Goal: Check status

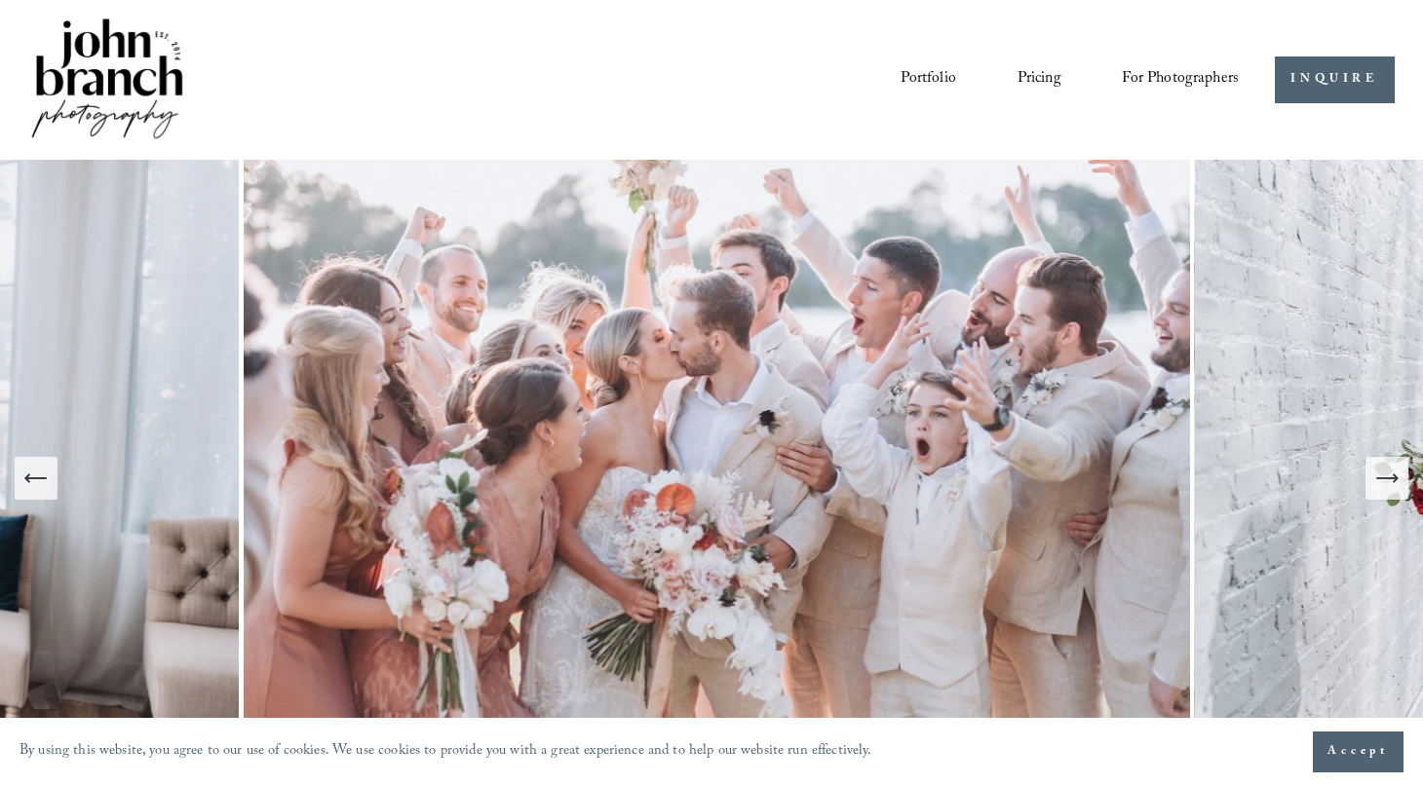
click at [0, 0] on span "Presets" at bounding box center [0, 0] width 0 height 0
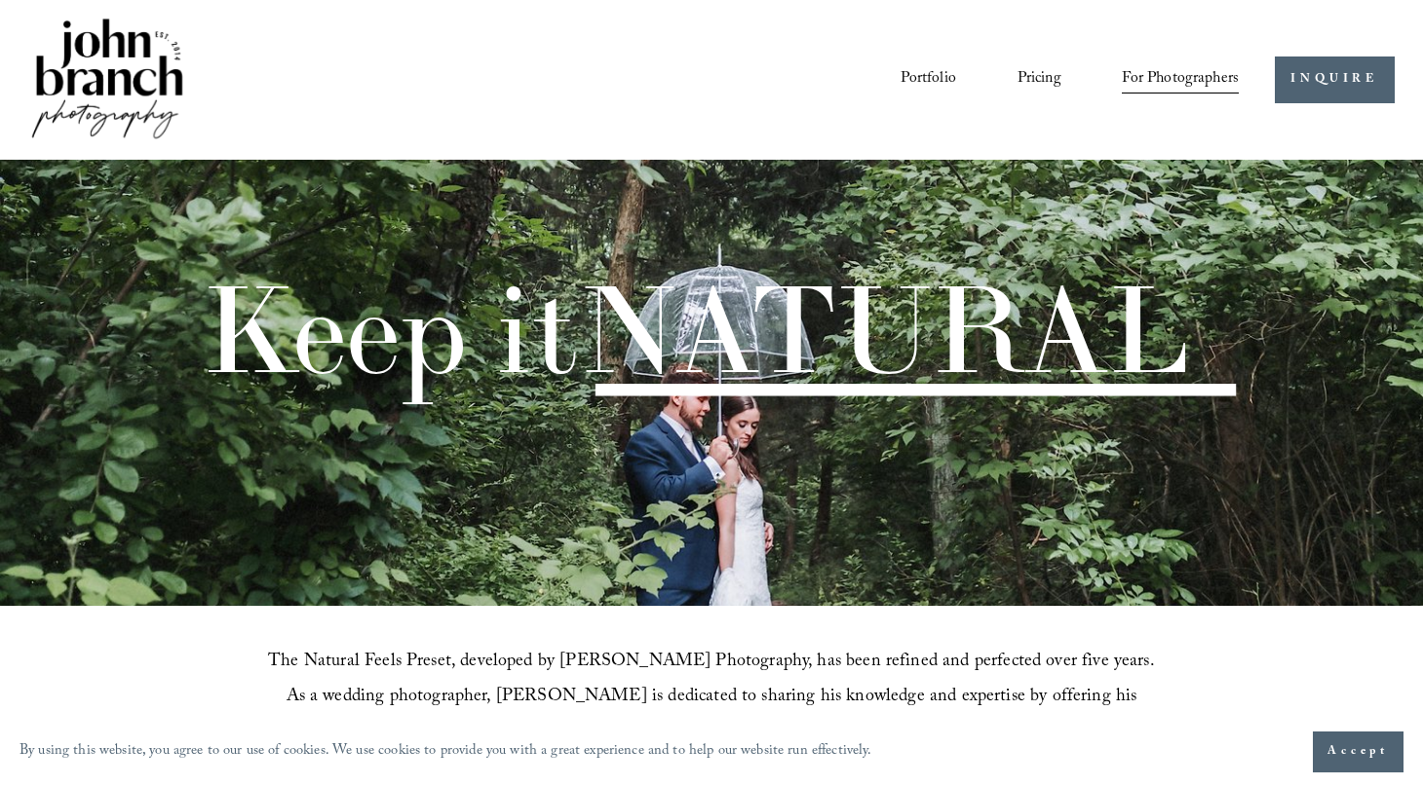
click at [0, 0] on span "Presets" at bounding box center [0, 0] width 0 height 0
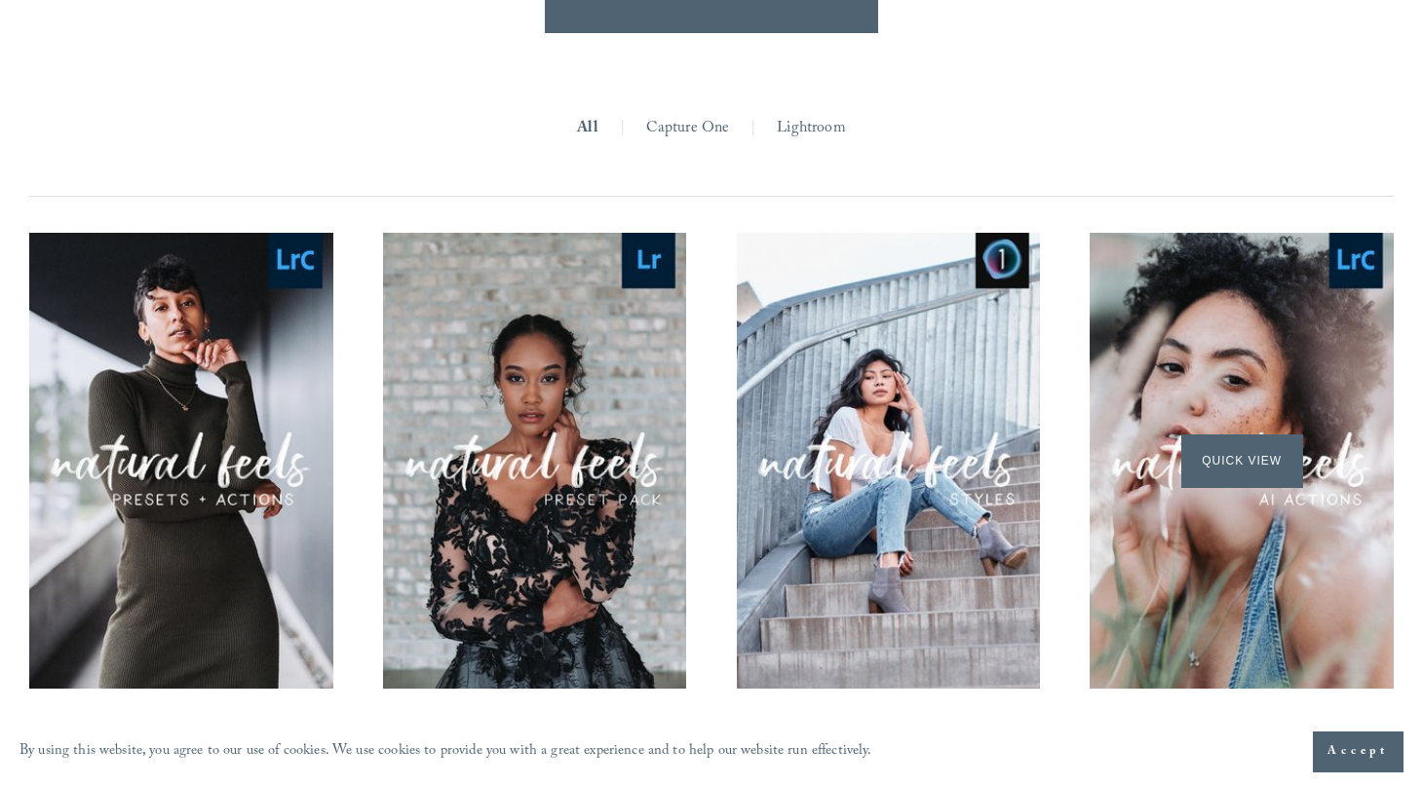
scroll to position [1850, 0]
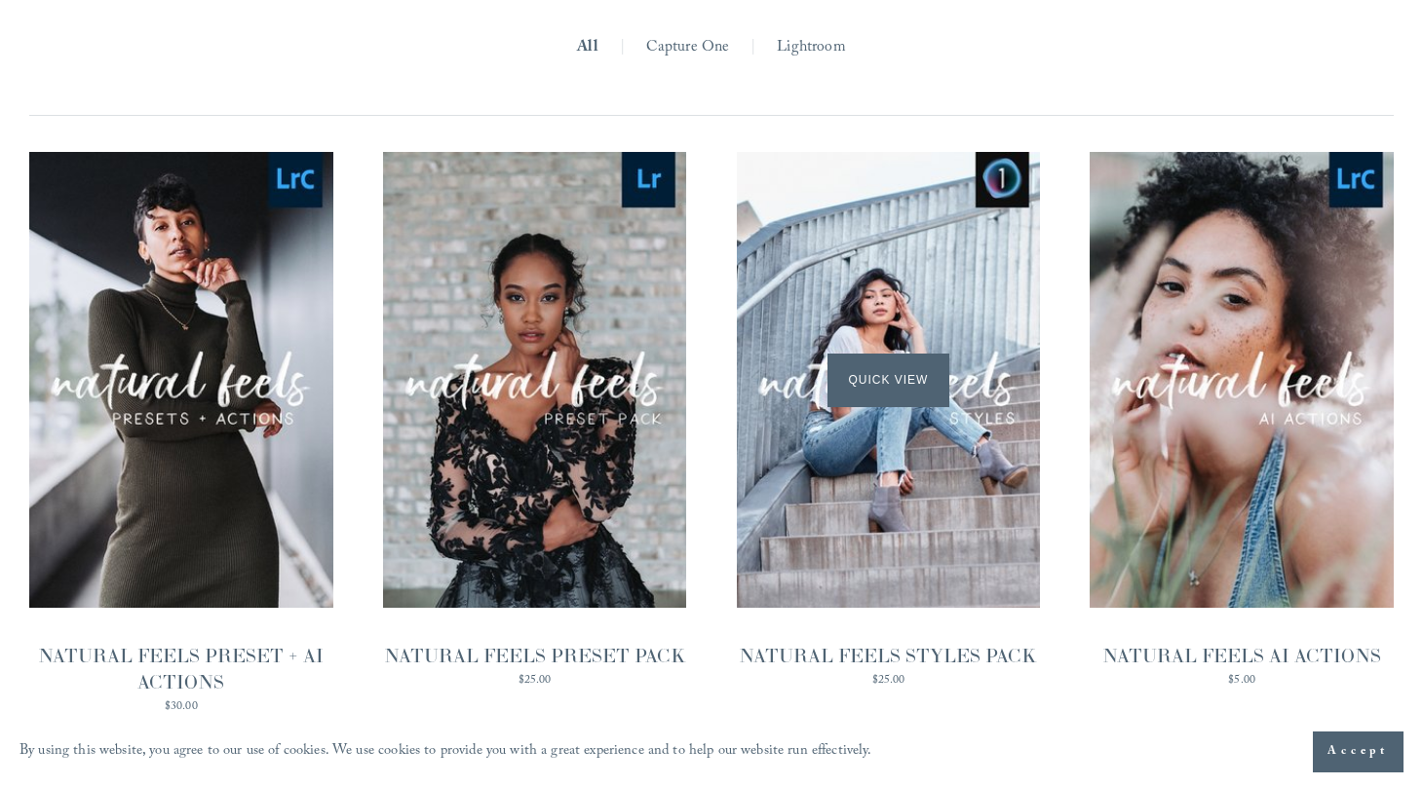
click at [889, 354] on span "Quick View" at bounding box center [888, 381] width 122 height 54
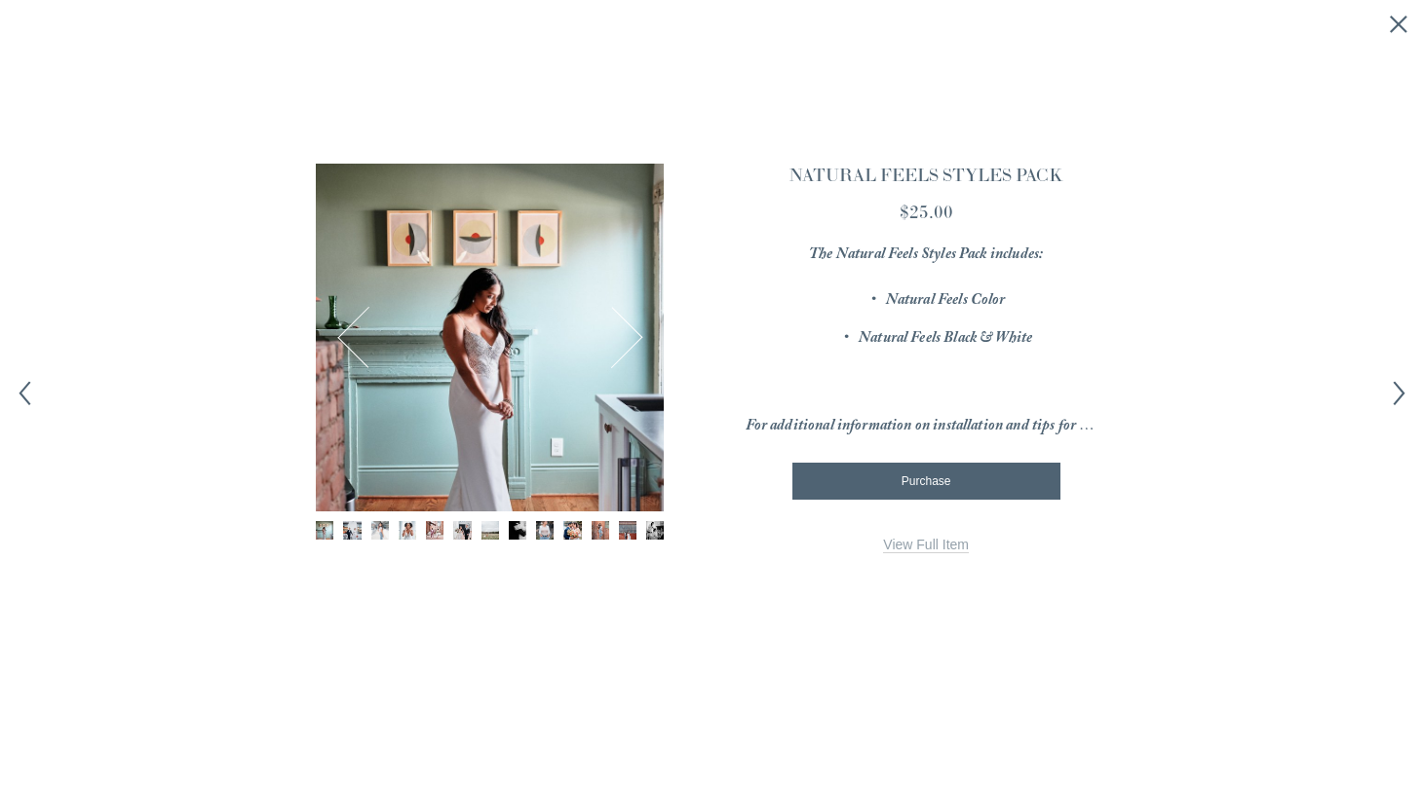
click at [1401, 396] on polyline "Next item" at bounding box center [1398, 393] width 10 height 22
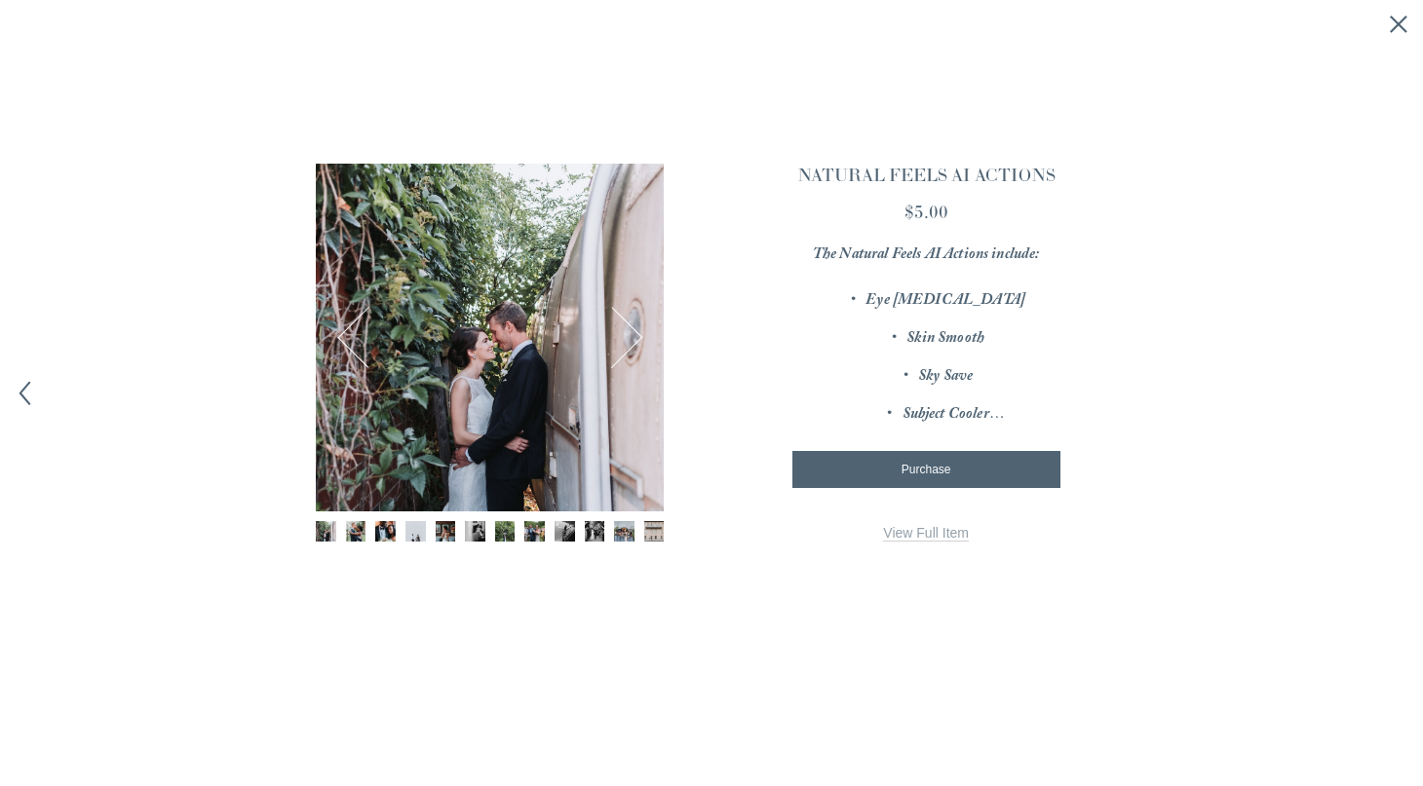
click at [1401, 396] on div "× 1 / 12 Image 1 of 12 Image 2 of 12 Image 3 of 12" at bounding box center [711, 393] width 1423 height 786
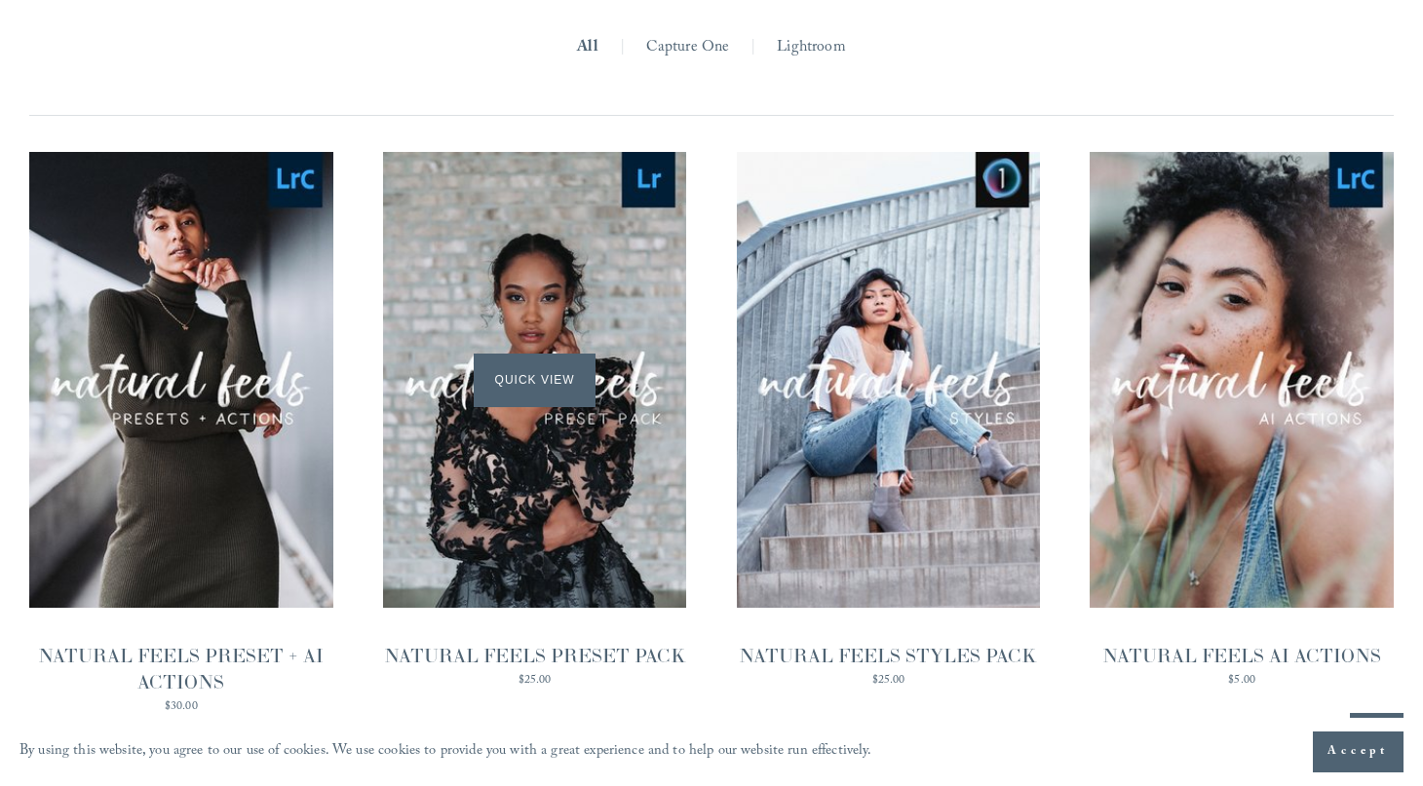
click at [497, 354] on span "Quick View" at bounding box center [535, 381] width 122 height 54
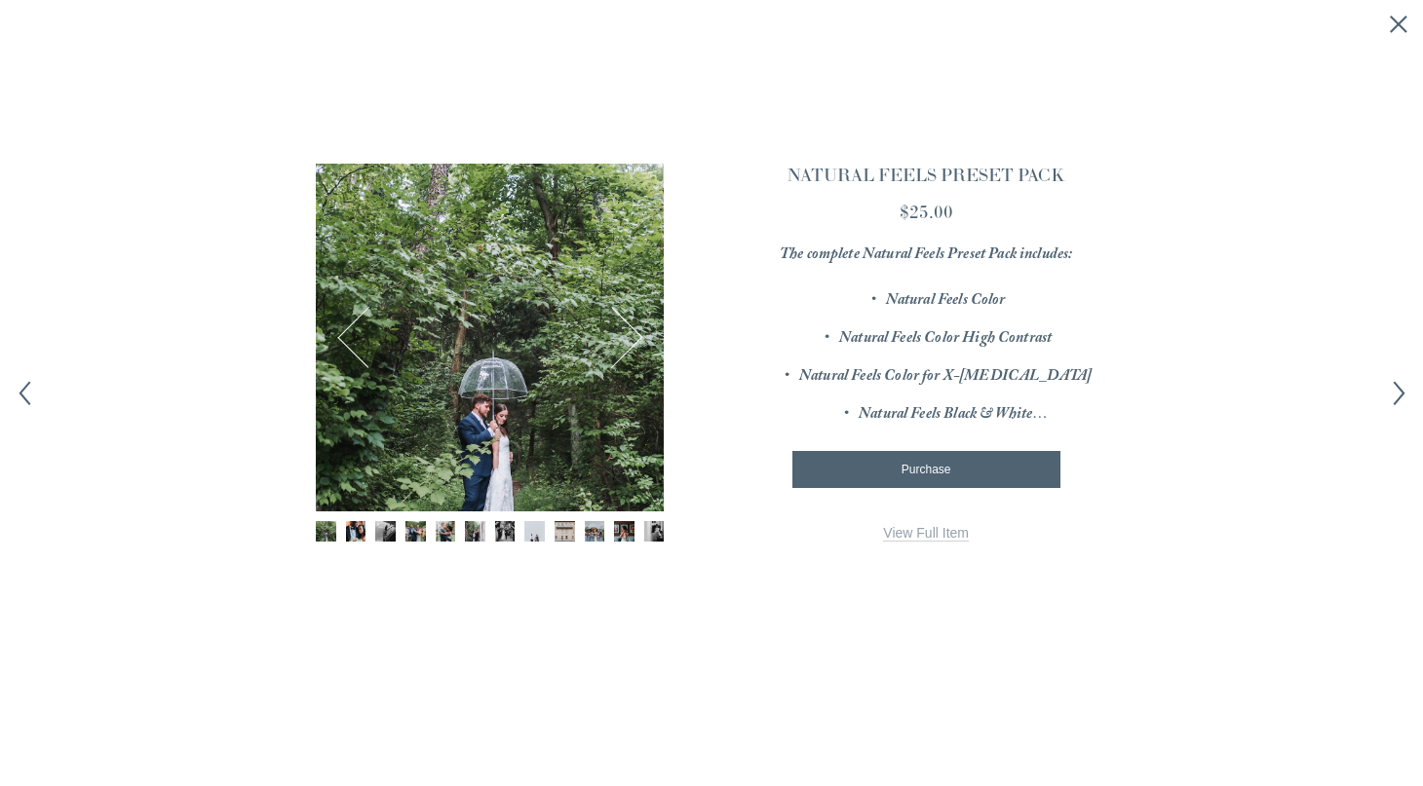
click at [1397, 399] on polyline "Next item" at bounding box center [1398, 393] width 10 height 22
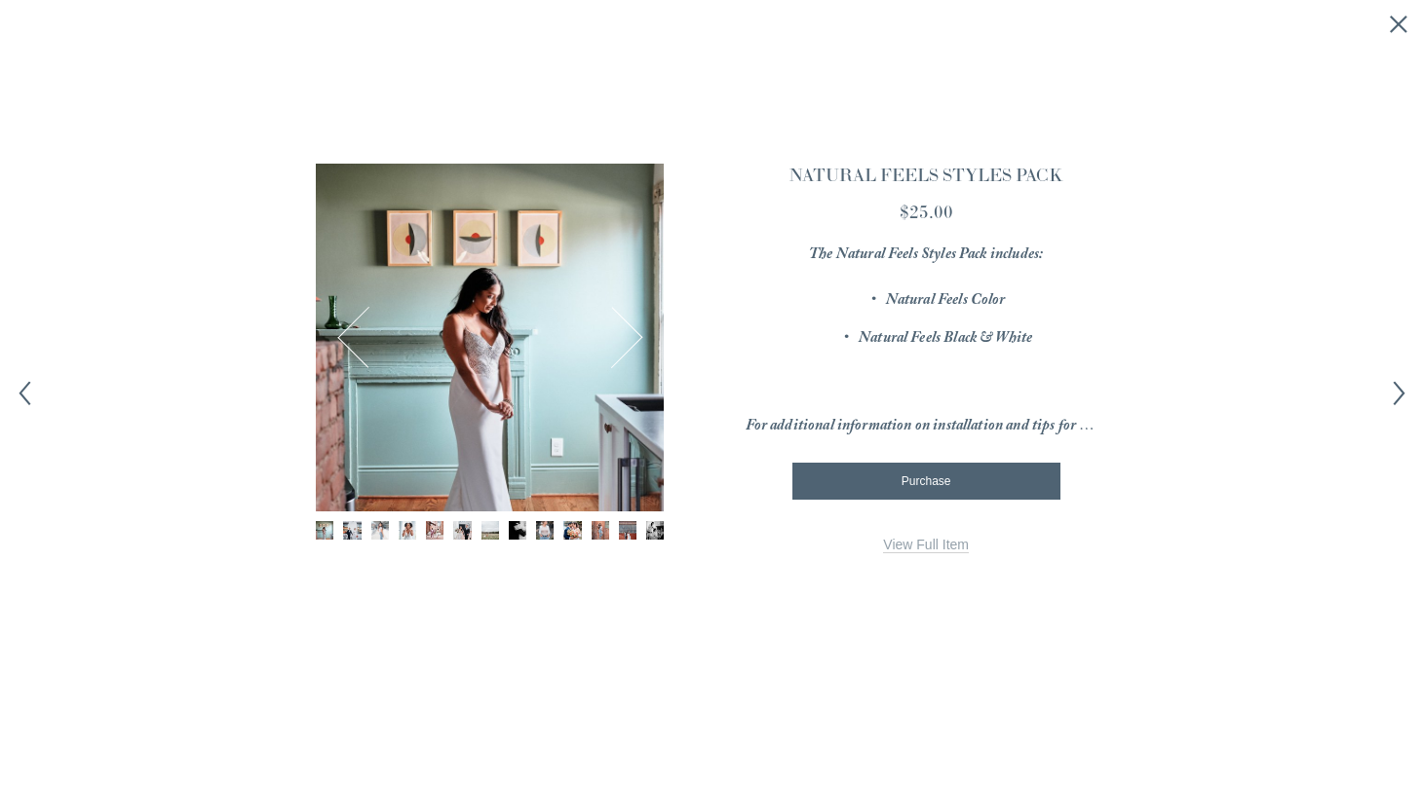
click at [1397, 399] on polyline "Next item" at bounding box center [1398, 393] width 10 height 22
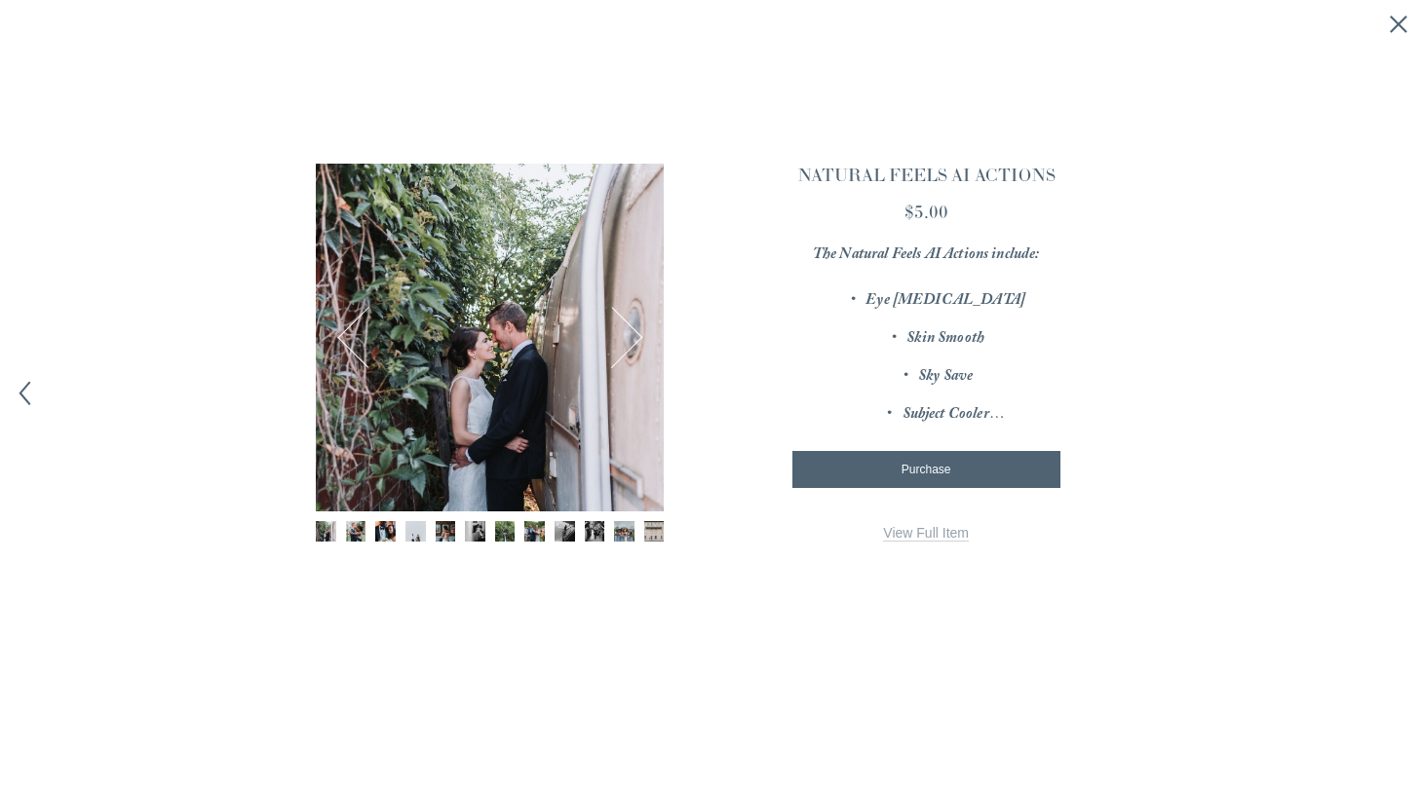
click at [1397, 399] on div "× 1 / 12 Image 1 of 12 Image 2 of 12 Image 3 of 12" at bounding box center [711, 393] width 1423 height 786
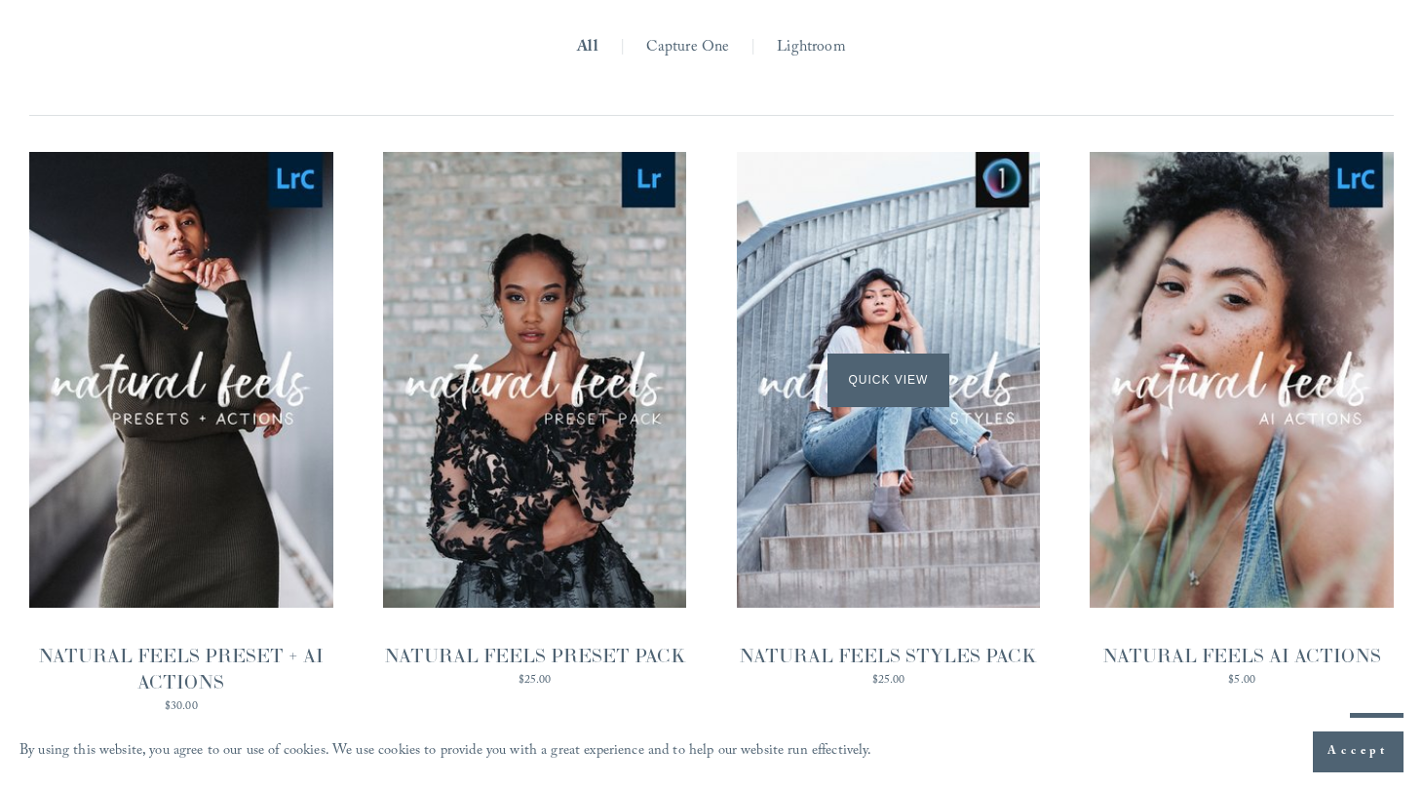
click at [884, 356] on span "Quick View" at bounding box center [888, 381] width 122 height 54
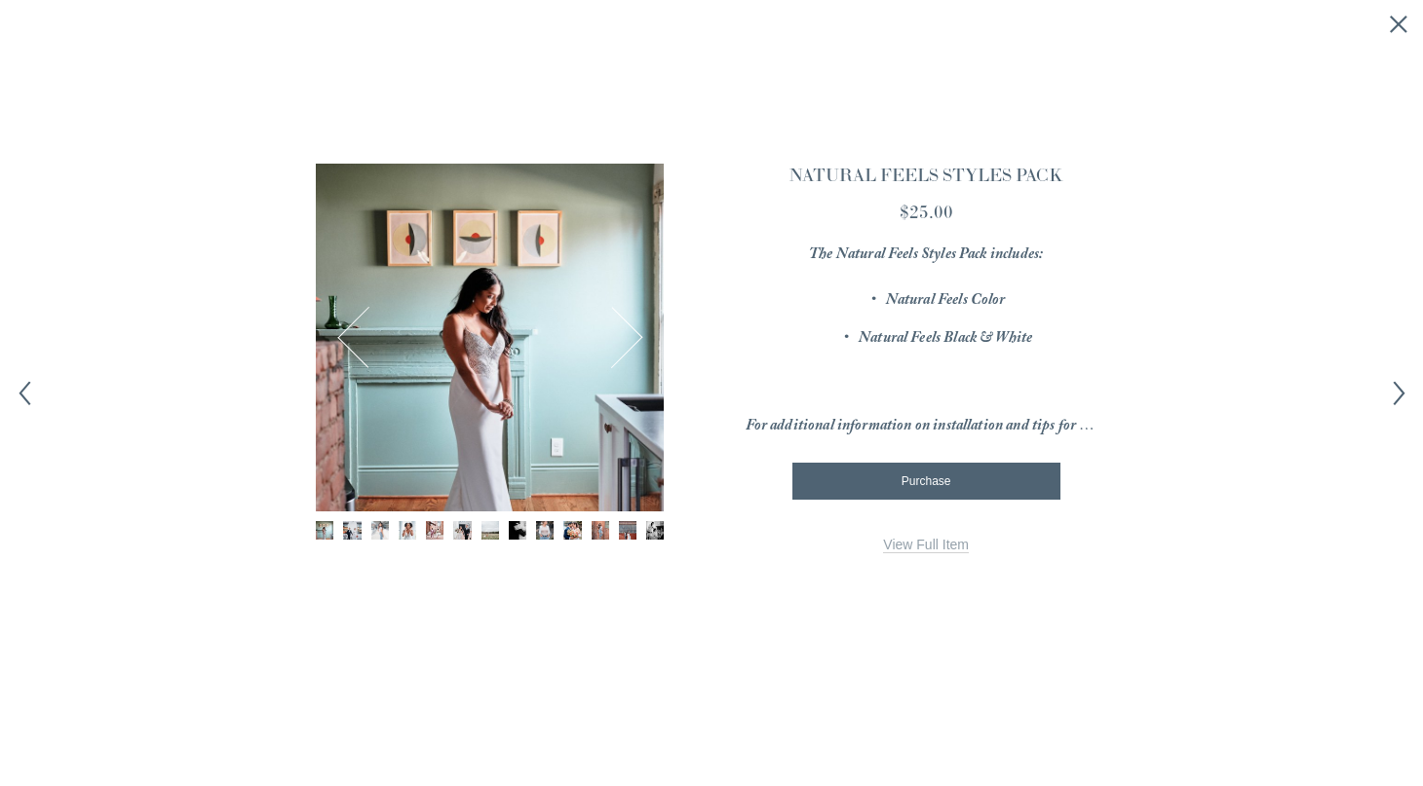
click at [1392, 394] on icon "Next item" at bounding box center [1398, 393] width 24 height 24
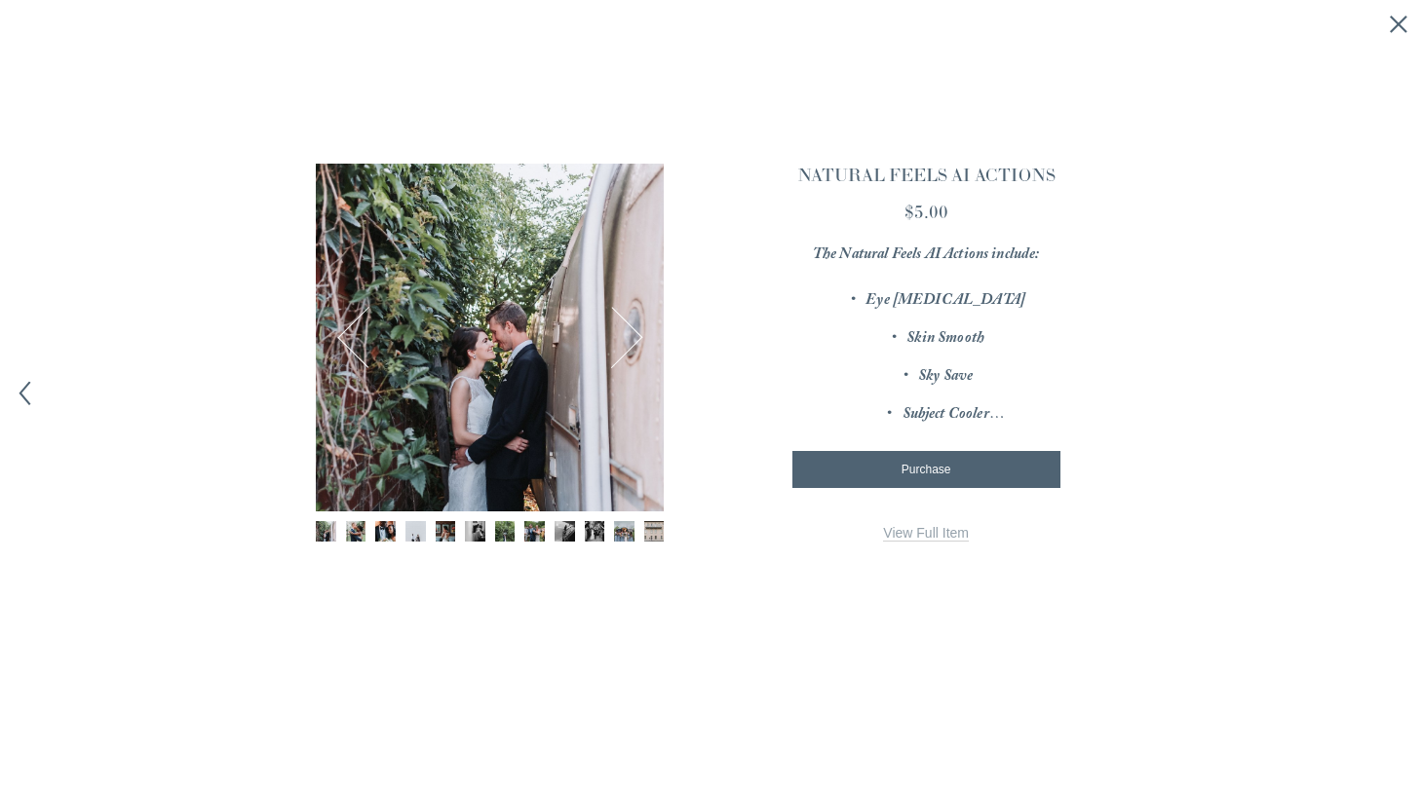
click at [1392, 394] on div "× 1 / 12 Image 1 of 12 Image 2 of 12 Image 3 of 12" at bounding box center [711, 393] width 1423 height 786
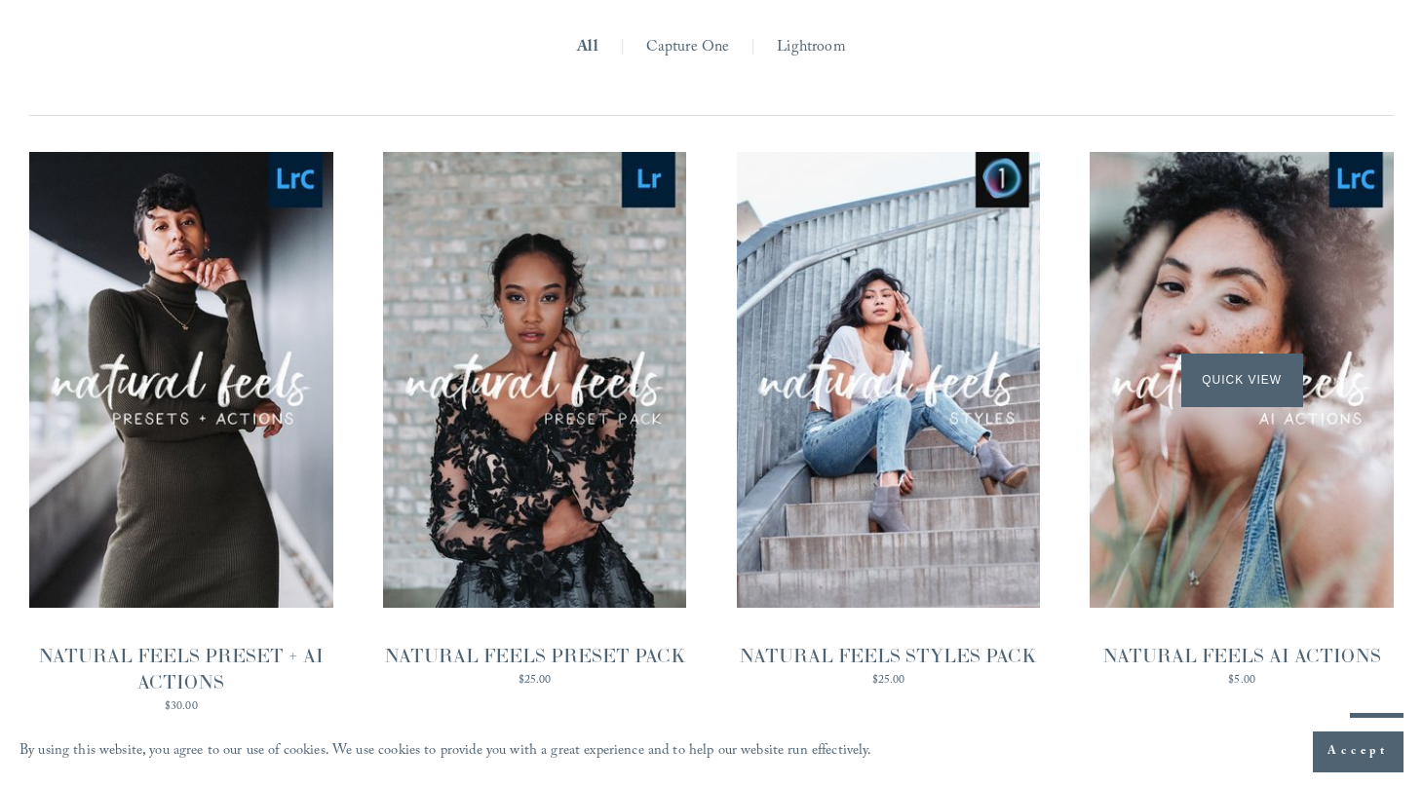
click at [1232, 354] on span "Quick View" at bounding box center [1242, 381] width 122 height 54
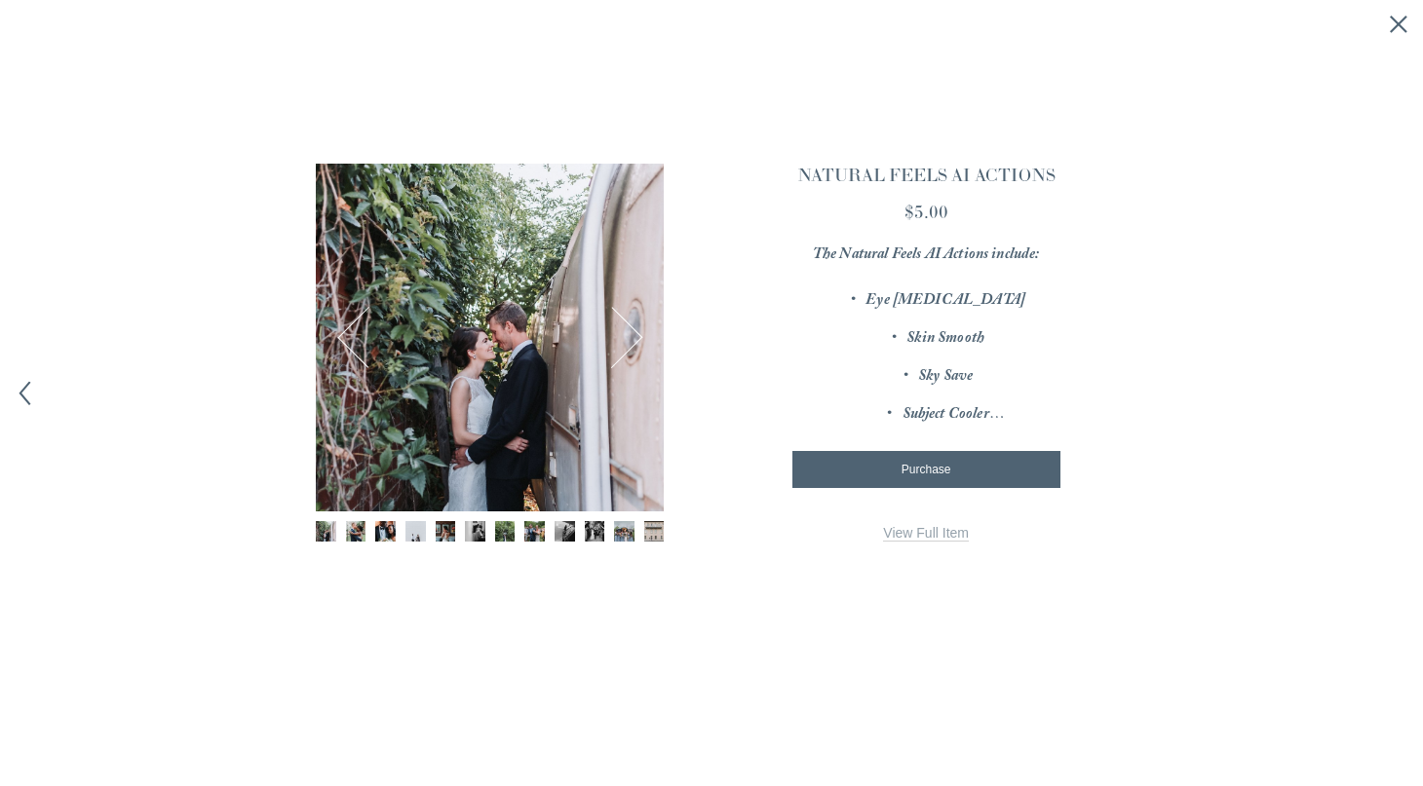
click at [918, 525] on link "View Full Item" at bounding box center [926, 533] width 86 height 17
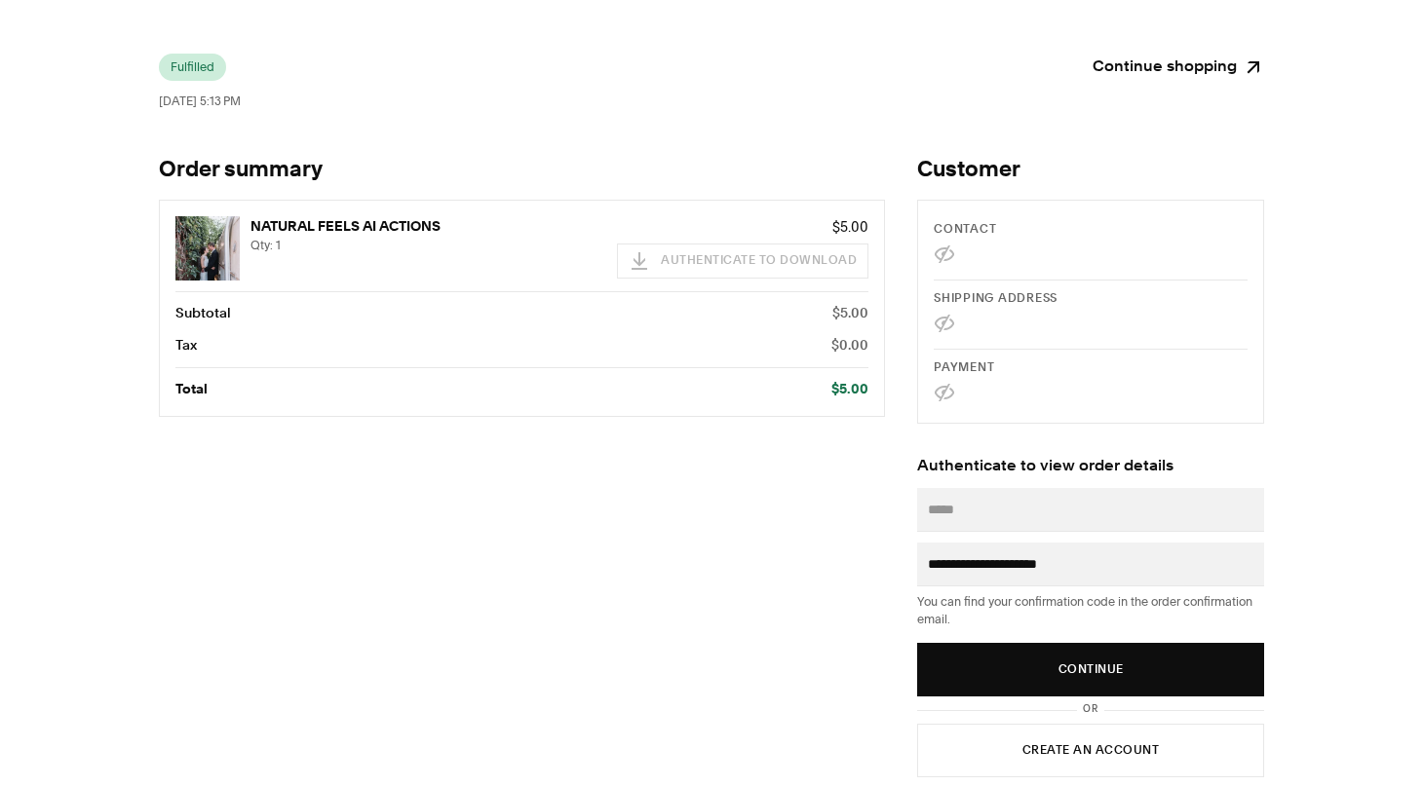
click at [209, 261] on img at bounding box center [207, 248] width 64 height 64
click at [193, 63] on span "Fulfilled" at bounding box center [193, 67] width 44 height 16
